Goal: Navigation & Orientation: Find specific page/section

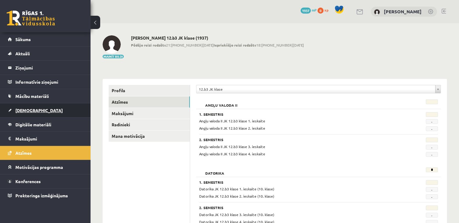
click at [28, 107] on link "[DEMOGRAPHIC_DATA]" at bounding box center [45, 110] width 75 height 14
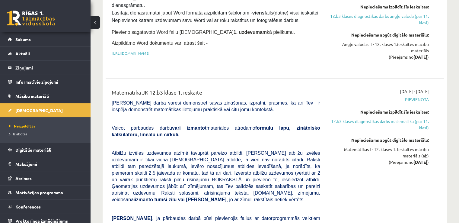
scroll to position [185, 0]
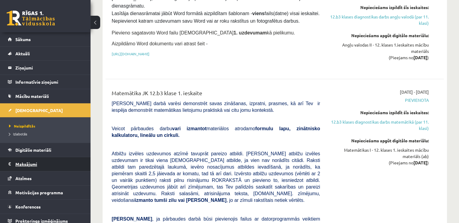
click at [33, 160] on legend "Maksājumi 0" at bounding box center [49, 164] width 68 height 14
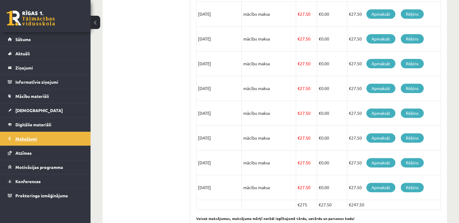
click at [33, 160] on link "Motivācijas programma" at bounding box center [45, 167] width 75 height 14
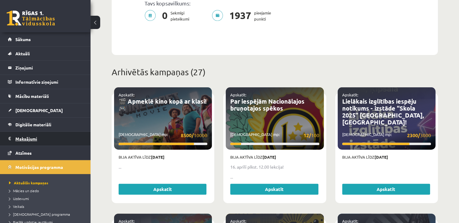
click at [33, 160] on link "Motivācijas programma" at bounding box center [45, 167] width 75 height 14
click at [26, 136] on legend "Maksājumi 0" at bounding box center [49, 139] width 68 height 14
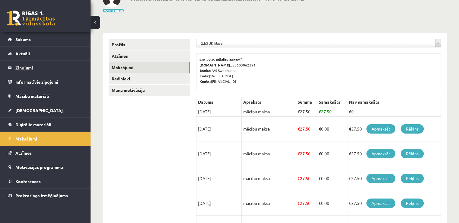
scroll to position [43, 0]
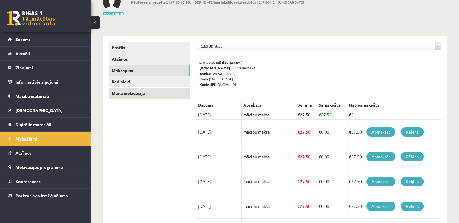
drag, startPoint x: 113, startPoint y: 103, endPoint x: 131, endPoint y: 96, distance: 19.1
click at [113, 103] on ul "Profils Atzīmes Maksājumi [GEOGRAPHIC_DATA] Mana motivācija" at bounding box center [150, 204] width 82 height 325
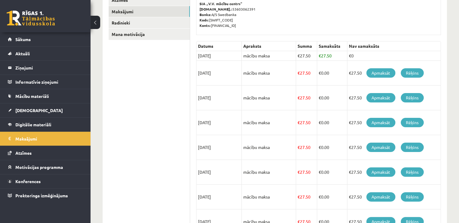
scroll to position [61, 0]
